Goal: Task Accomplishment & Management: Complete application form

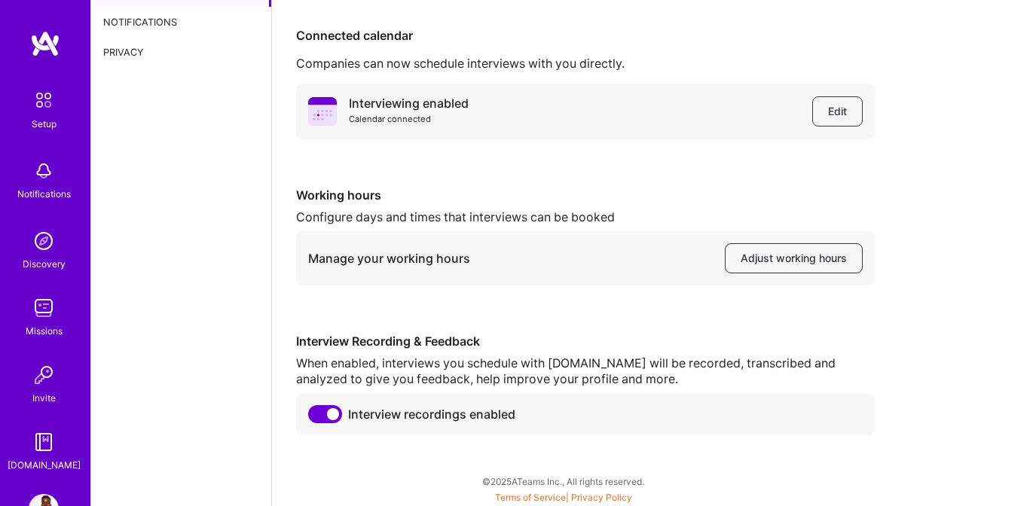
scroll to position [96, 0]
click at [784, 246] on button "Adjust working hours" at bounding box center [794, 257] width 138 height 30
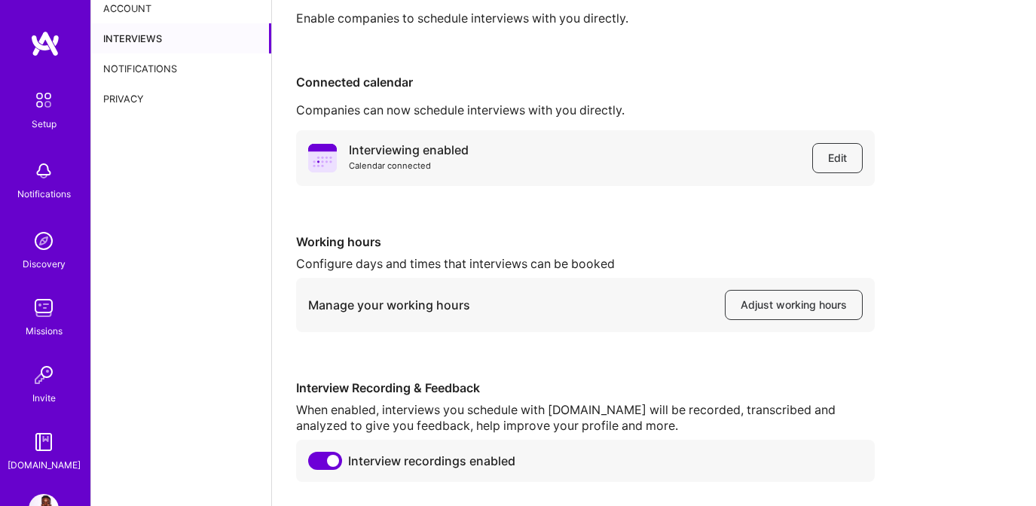
scroll to position [0, 0]
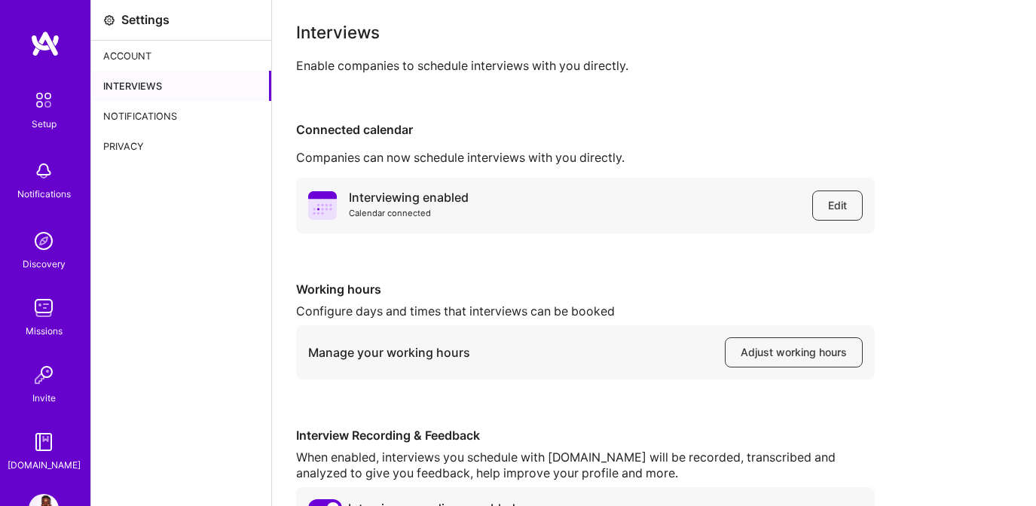
click at [184, 115] on div "Notifications" at bounding box center [181, 116] width 180 height 30
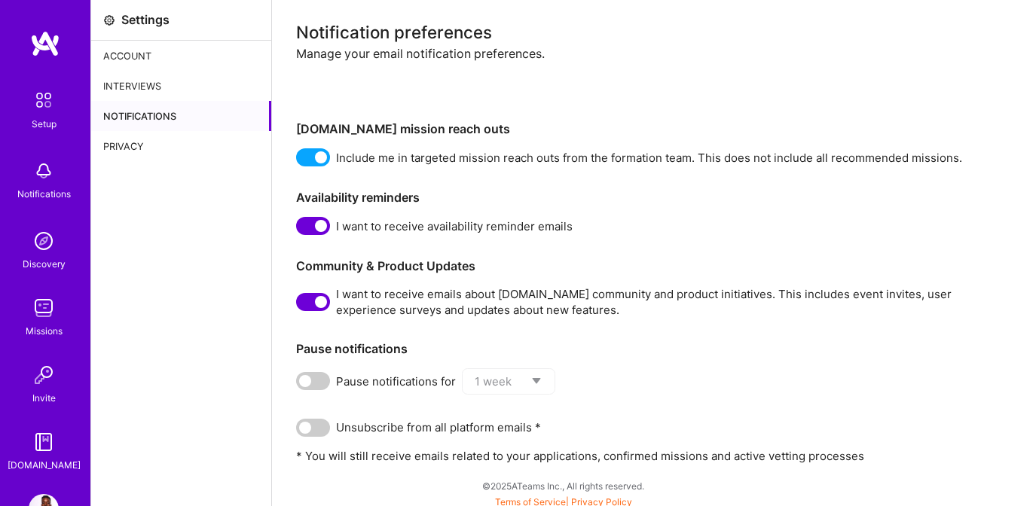
scroll to position [6, 0]
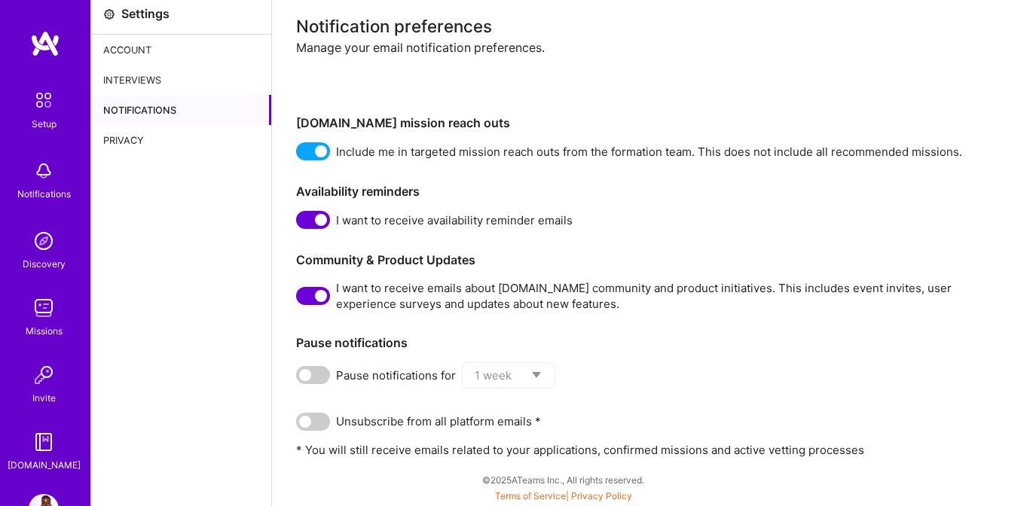
click at [186, 66] on div "Interviews" at bounding box center [181, 80] width 180 height 30
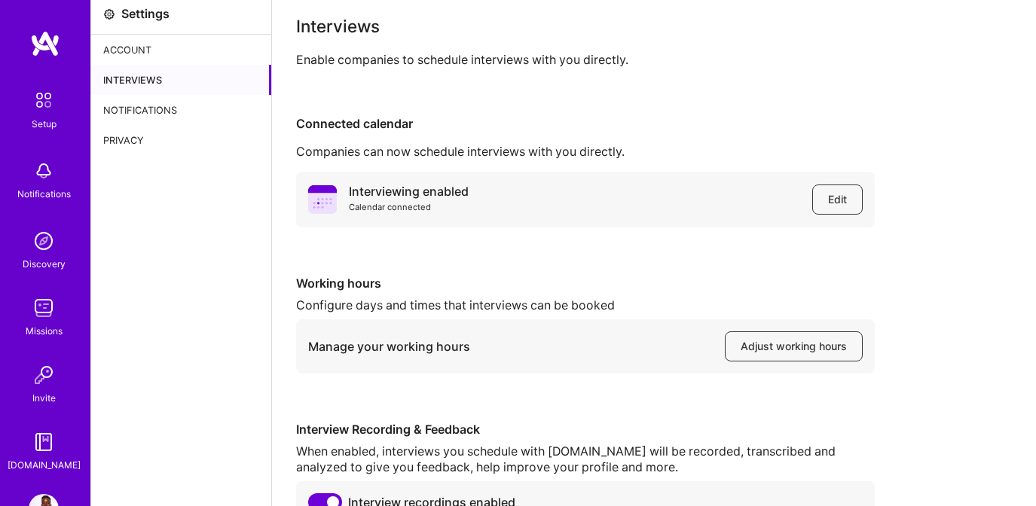
click at [191, 53] on div "Account" at bounding box center [181, 50] width 180 height 30
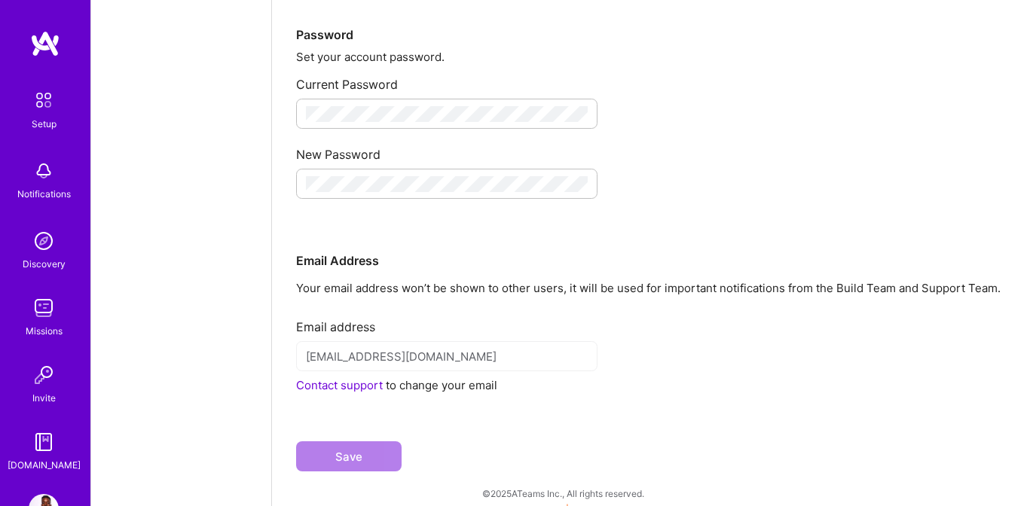
scroll to position [268, 0]
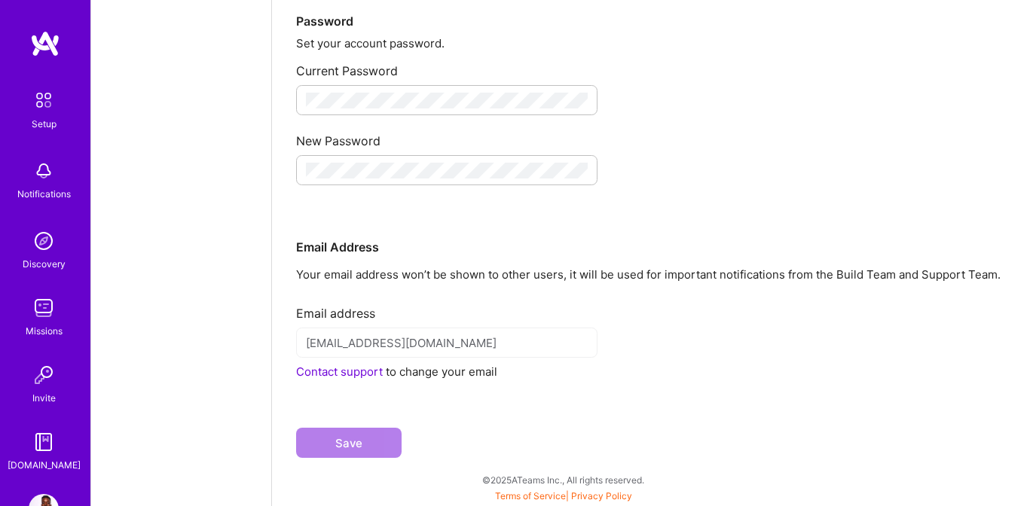
click at [40, 100] on img at bounding box center [44, 100] width 32 height 32
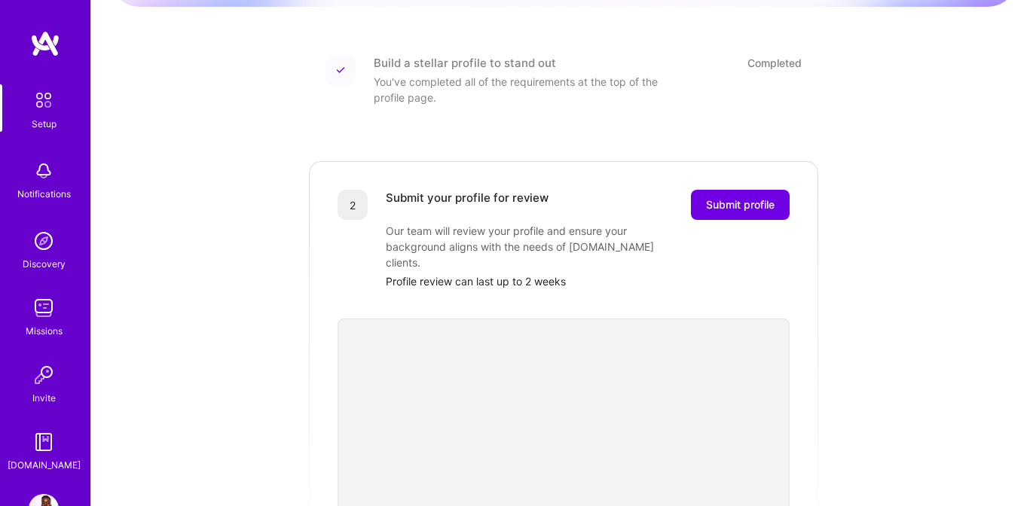
scroll to position [216, 0]
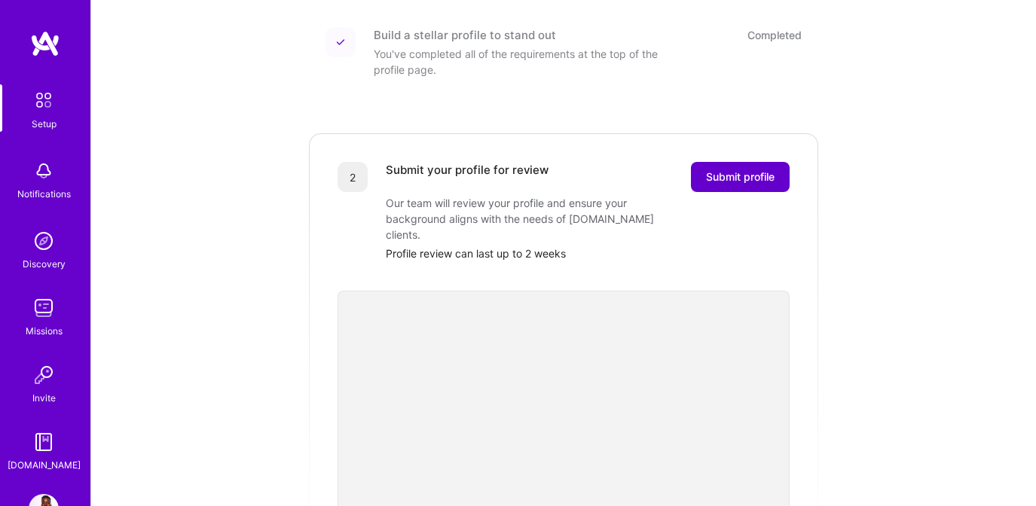
click at [713, 169] on span "Submit profile" at bounding box center [740, 176] width 69 height 15
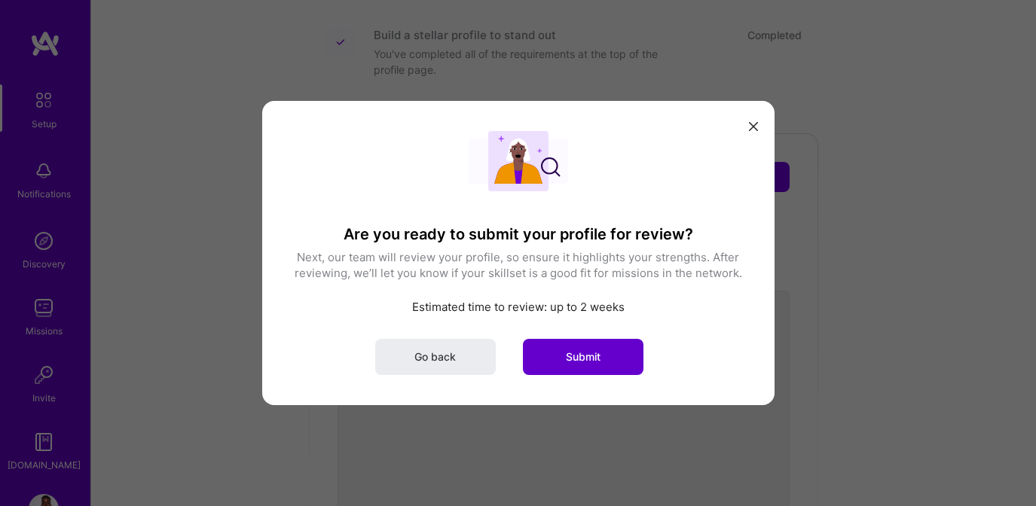
click at [622, 361] on button "Submit" at bounding box center [583, 357] width 121 height 36
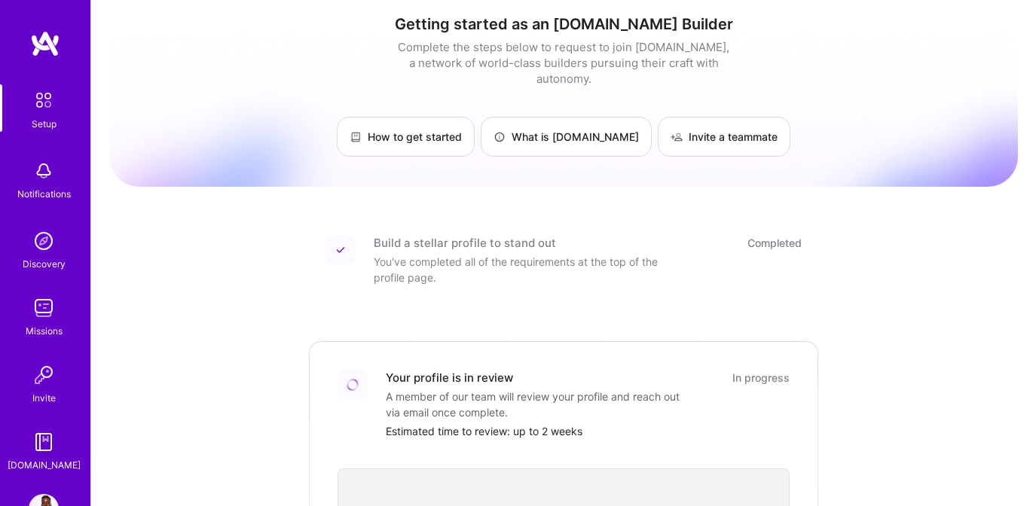
scroll to position [0, 0]
